Goal: Task Accomplishment & Management: Use online tool/utility

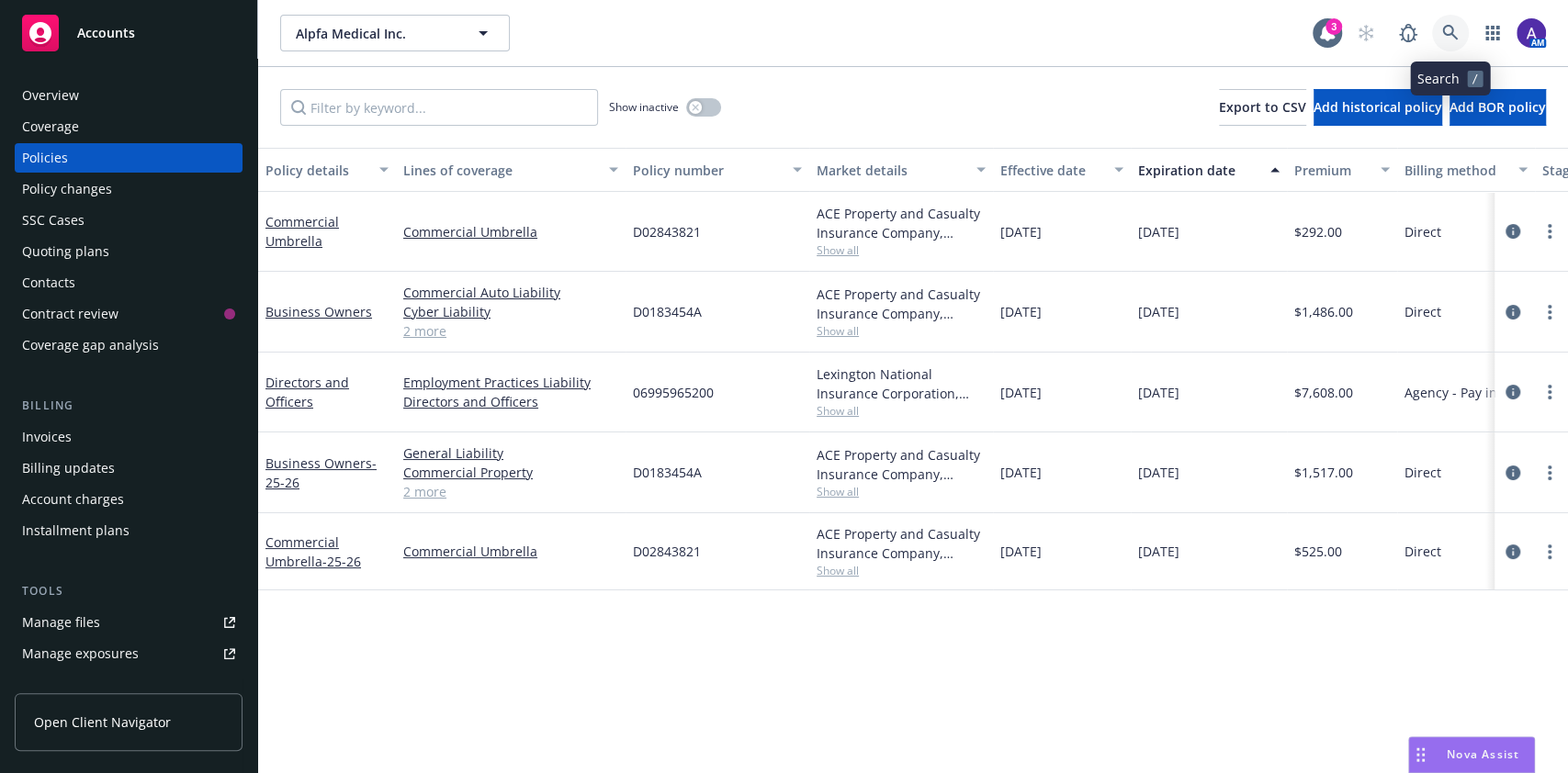
click at [1446, 35] on icon at bounding box center [1450, 32] width 16 height 16
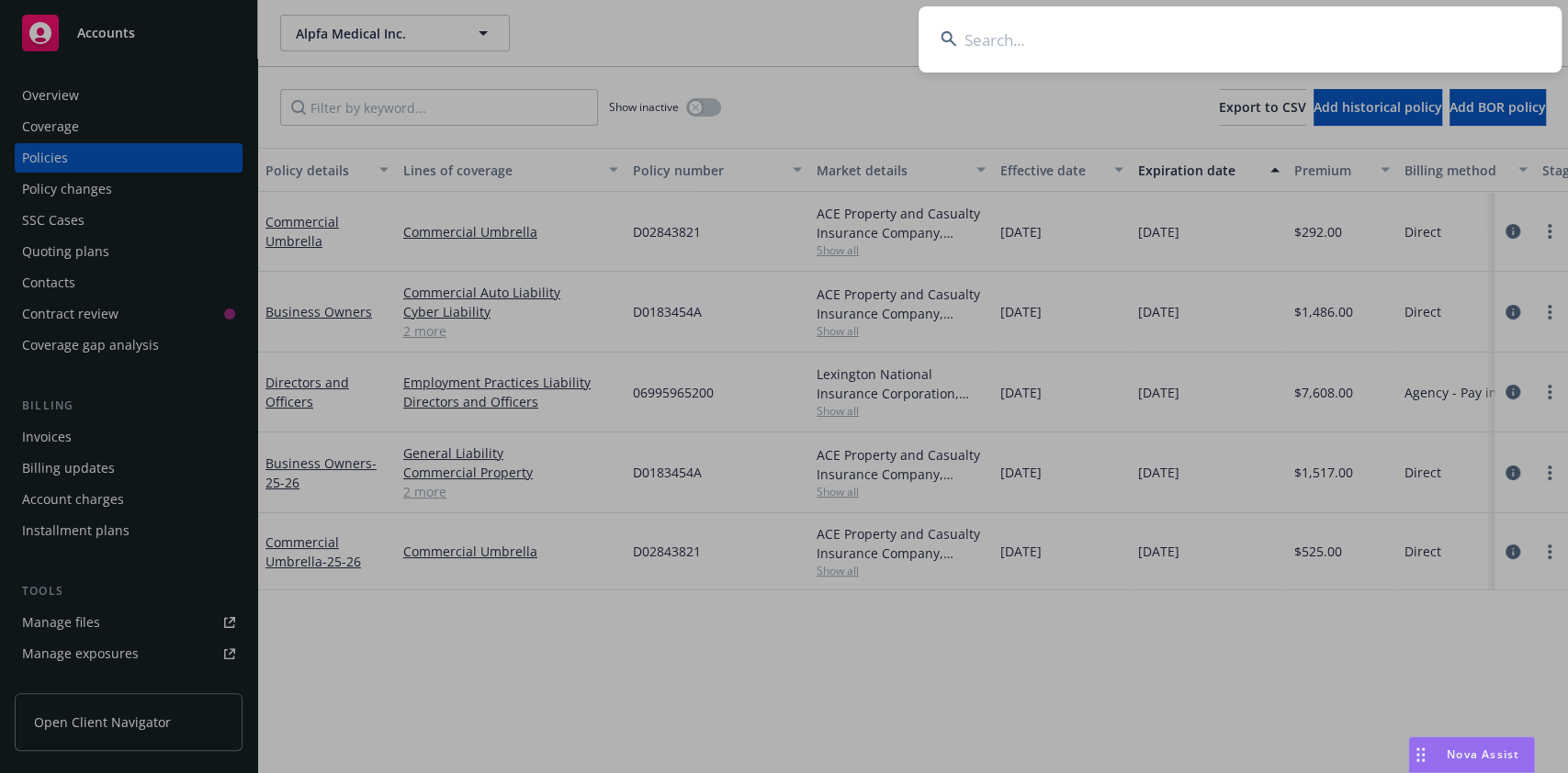
click at [1317, 33] on input at bounding box center [1241, 40] width 643 height 66
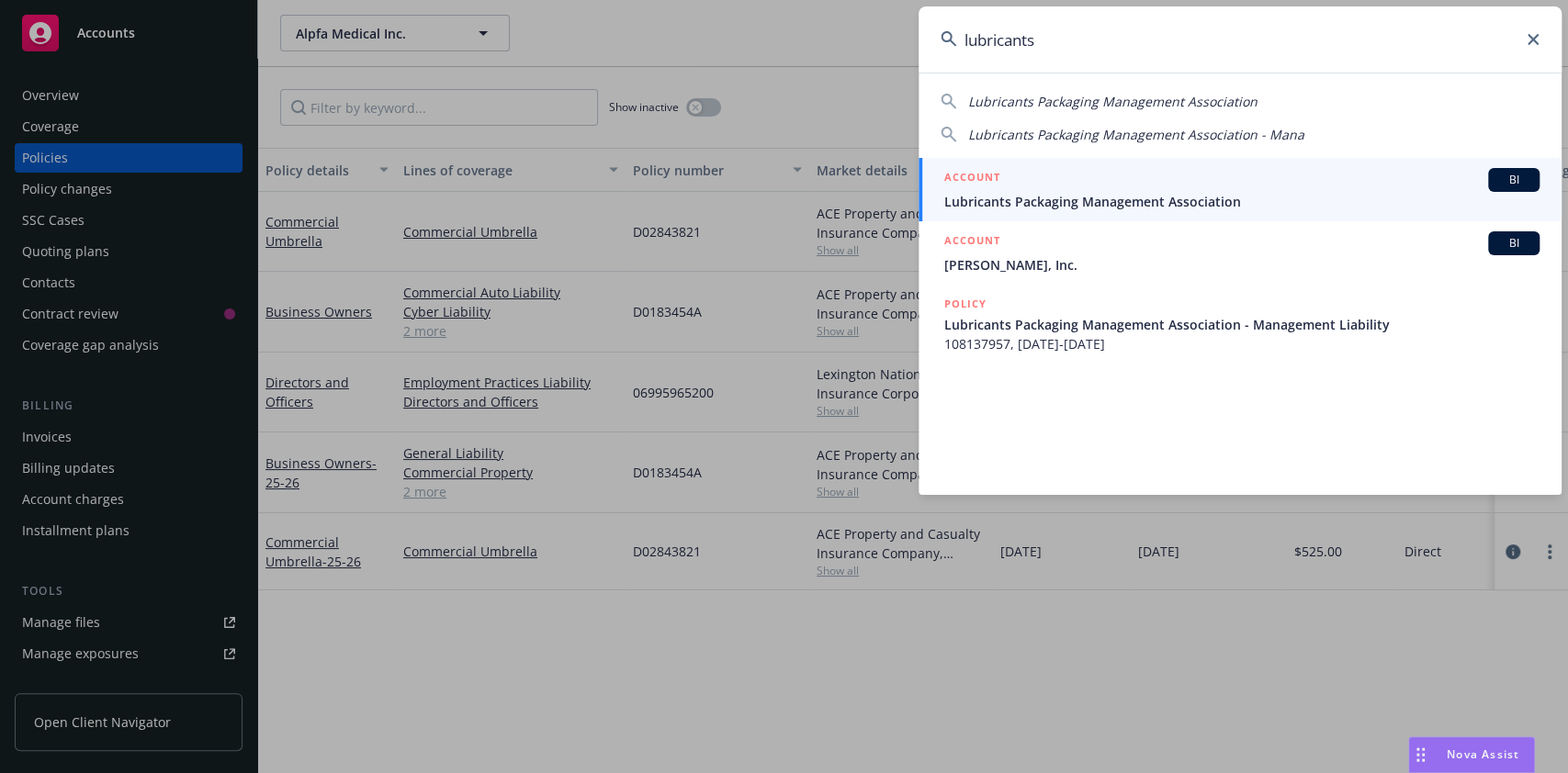
type input "lubricants"
click at [1135, 180] on div "ACCOUNT BI" at bounding box center [1243, 180] width 595 height 24
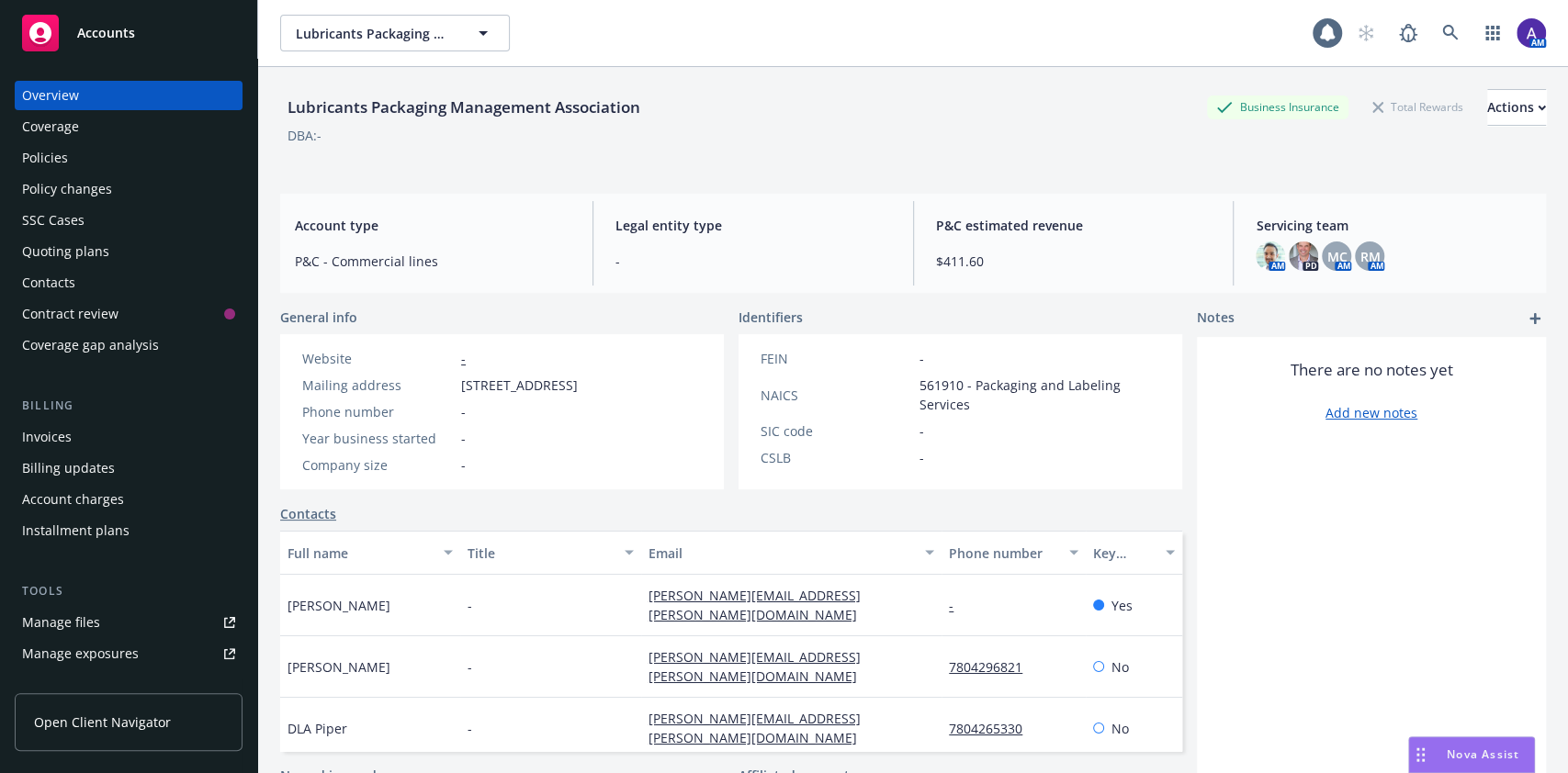
click at [83, 161] on div "Policies" at bounding box center [128, 158] width 213 height 29
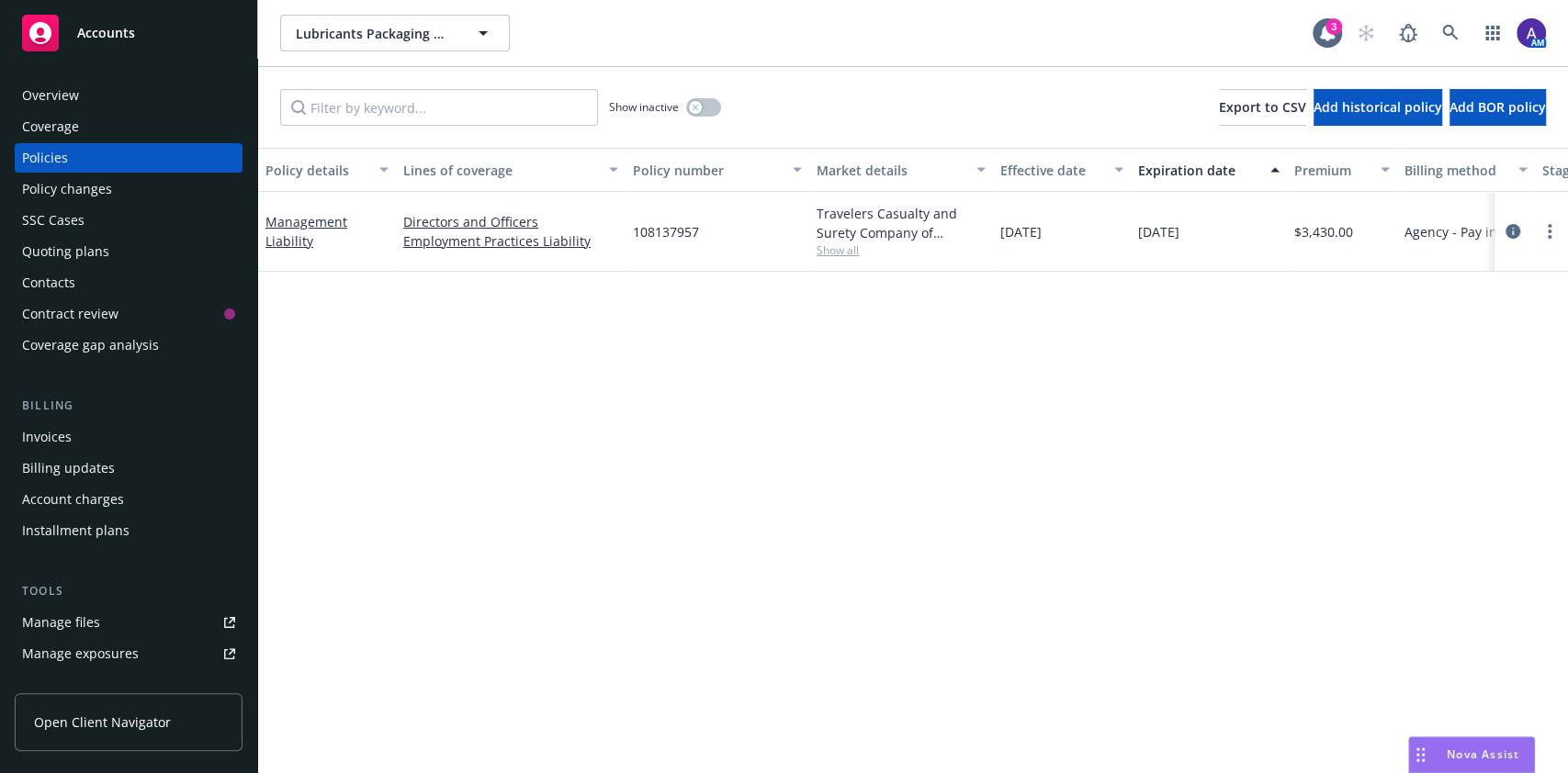
click at [133, 246] on div "Quoting plans" at bounding box center [128, 252] width 213 height 29
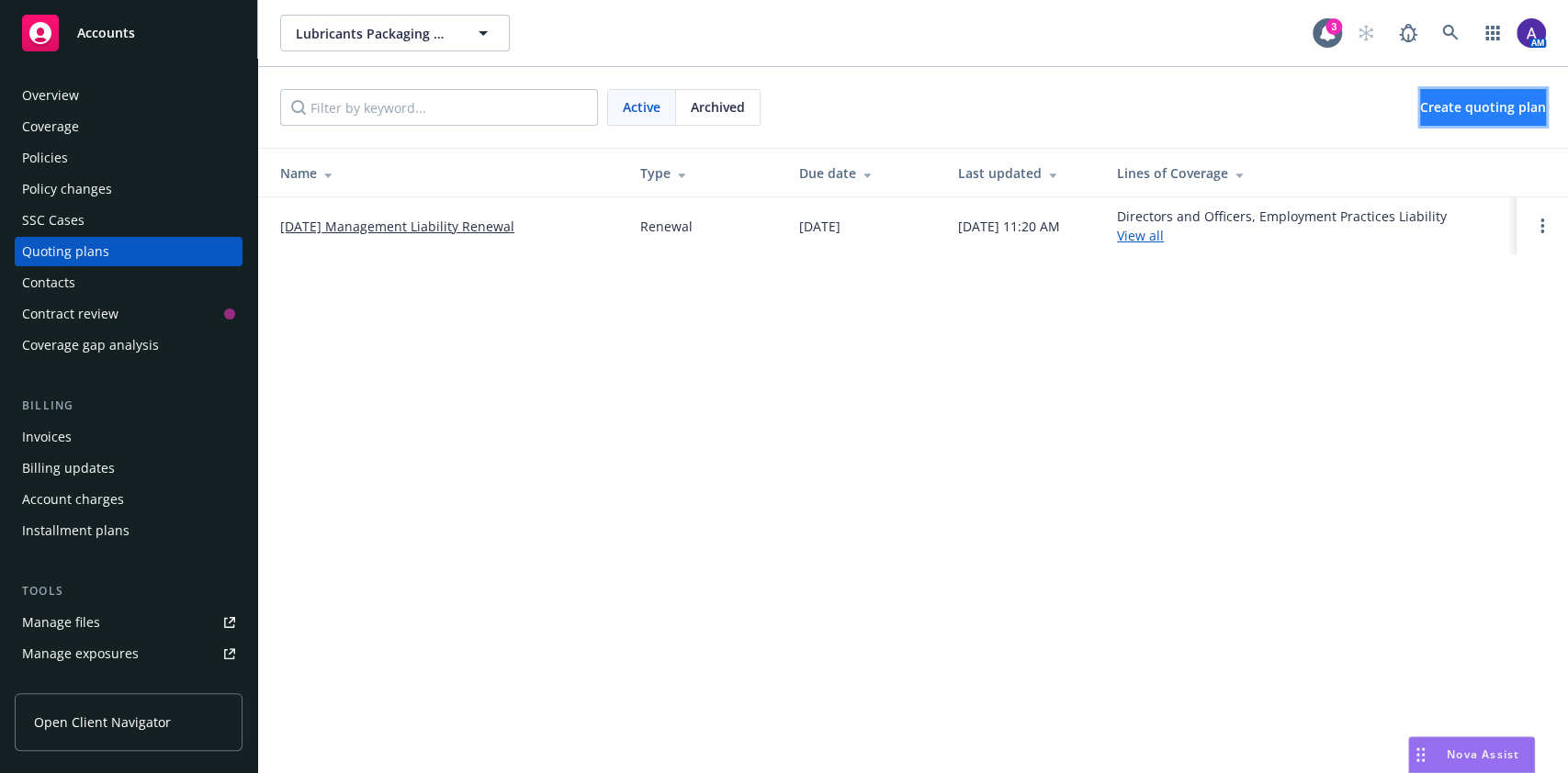
click at [1472, 121] on link "Create quoting plan" at bounding box center [1483, 108] width 126 height 37
